Goal: Transaction & Acquisition: Purchase product/service

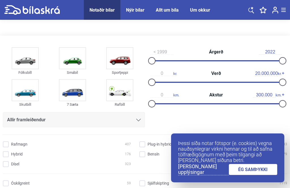
click at [139, 120] on icon at bounding box center [138, 120] width 5 height 3
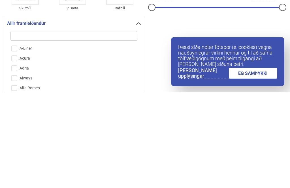
type input "j"
checkbox input "false"
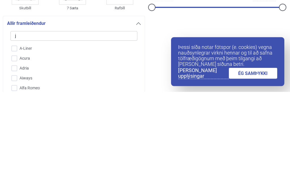
checkbox input "false"
type input "je"
checkbox input "false"
type input "jee"
click at [16, 140] on input "Jeep" at bounding box center [70, 145] width 127 height 10
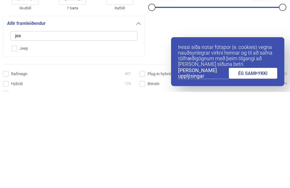
checkbox input "true"
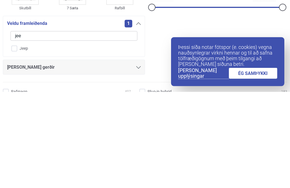
checkbox input "false"
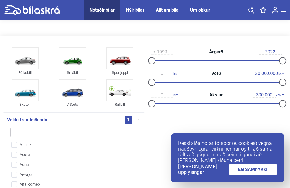
click at [252, 171] on link "ÉG SAMÞYKKI" at bounding box center [253, 169] width 49 height 11
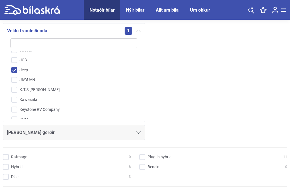
scroll to position [601, 0]
click at [233, 100] on div "Fólksbíll Smábíl Sportjeppi Skutbíll 7 Sæta Rafbíll Veldu framleiðenda 1 A-Line…" at bounding box center [145, 49] width 284 height 187
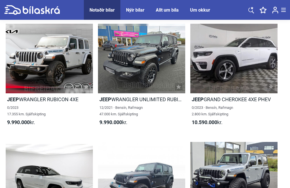
scroll to position [1122, 0]
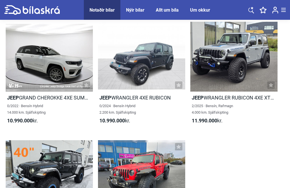
click at [146, 101] on h2 "Jeep WRANGLER 4XE RUBICON" at bounding box center [141, 98] width 87 height 7
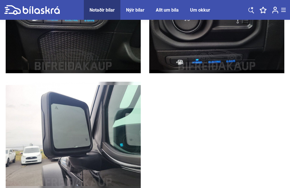
scroll to position [2317, 0]
